Goal: Use online tool/utility: Utilize a website feature to perform a specific function

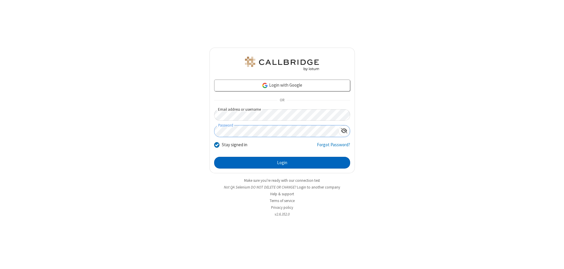
click at [282, 163] on button "Login" at bounding box center [282, 163] width 136 height 12
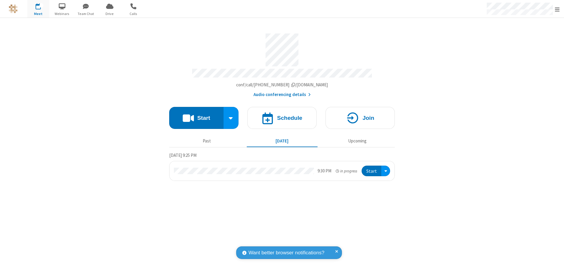
click at [196, 115] on button "Start" at bounding box center [196, 118] width 54 height 22
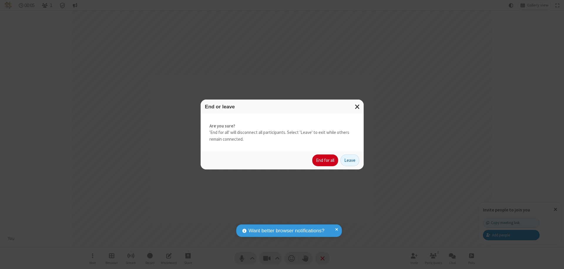
click at [326, 160] on button "End for all" at bounding box center [325, 161] width 26 height 12
